Goal: Use online tool/utility: Utilize a website feature to perform a specific function

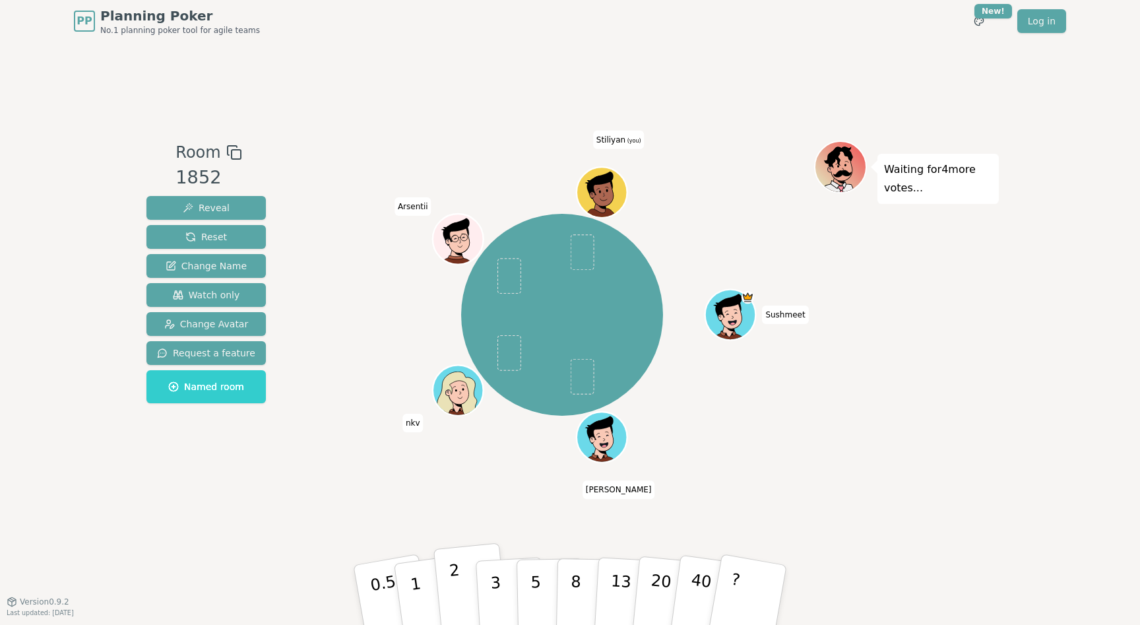
drag, startPoint x: 458, startPoint y: 592, endPoint x: 473, endPoint y: 577, distance: 21.9
click at [458, 592] on p "2" at bounding box center [457, 597] width 17 height 72
click at [495, 571] on p "3" at bounding box center [496, 596] width 15 height 72
click at [657, 165] on div "Sushmeet [PERSON_NAME] (you)" at bounding box center [561, 314] width 505 height 301
click at [465, 577] on button "2" at bounding box center [470, 595] width 75 height 105
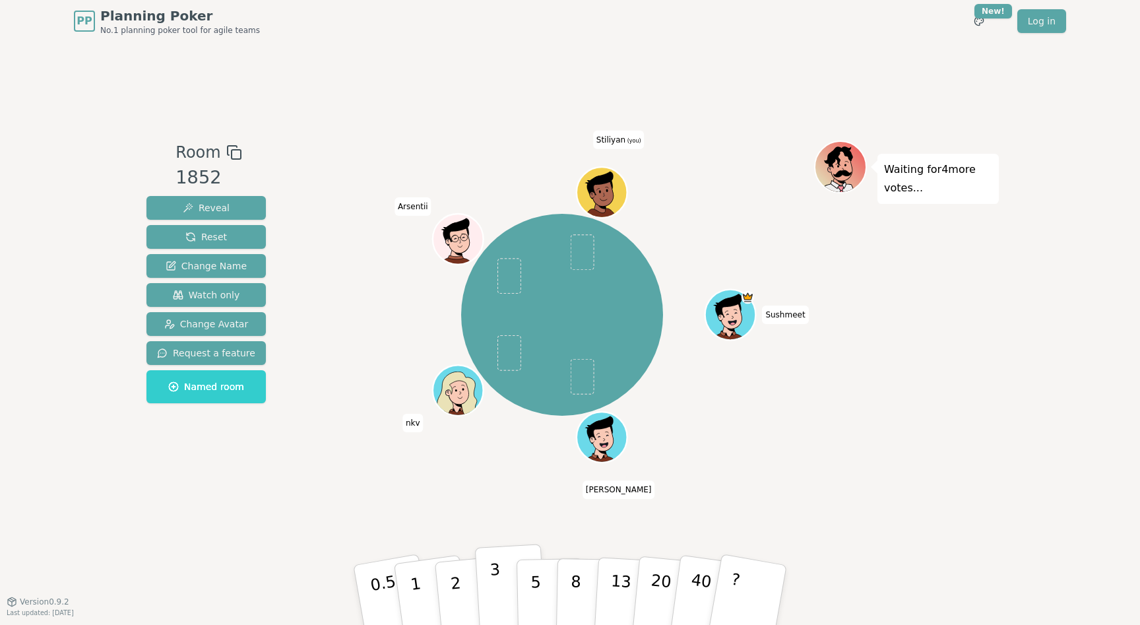
click at [494, 581] on p "3" at bounding box center [496, 596] width 15 height 72
click at [462, 588] on button "2" at bounding box center [470, 595] width 75 height 105
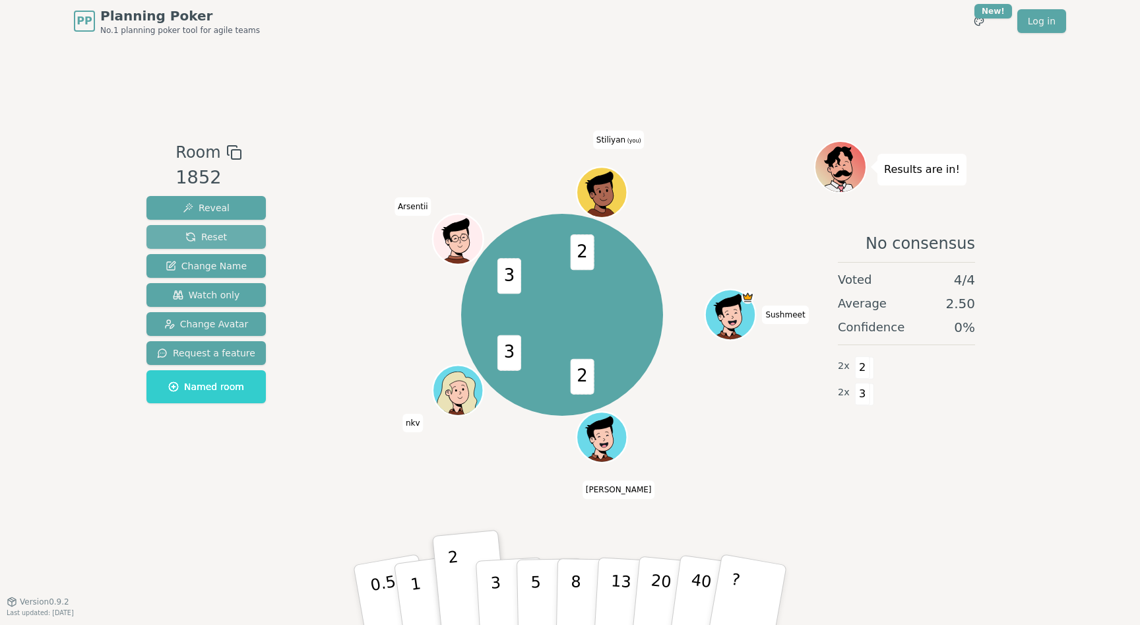
click at [211, 232] on span "Reset" at bounding box center [206, 236] width 42 height 13
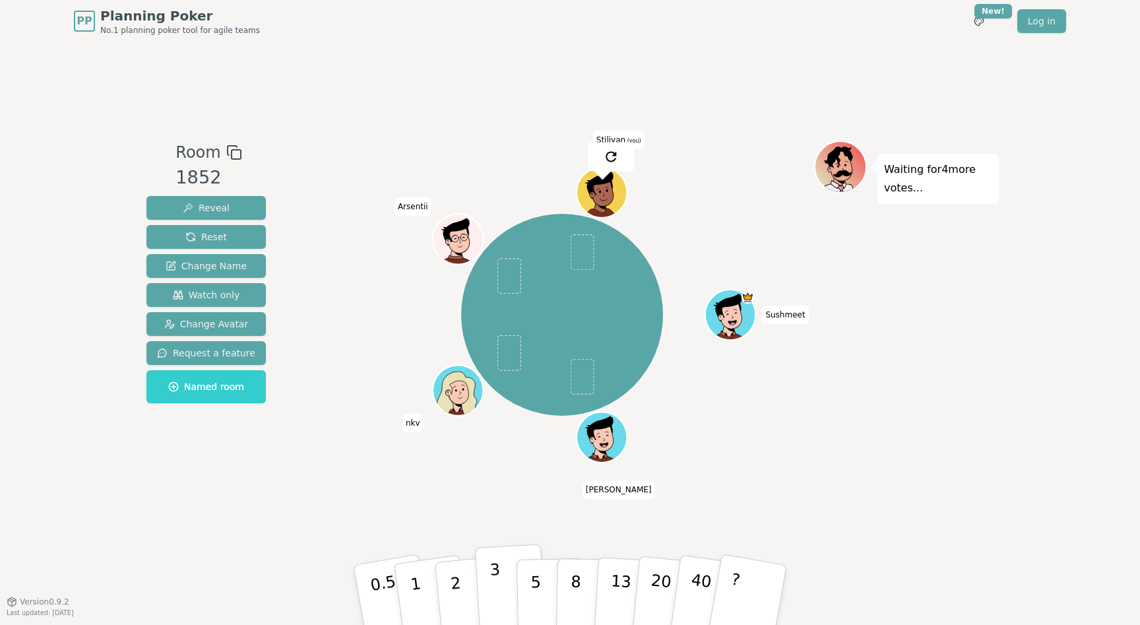
click at [496, 584] on p "3" at bounding box center [496, 596] width 15 height 72
